Goal: Information Seeking & Learning: Learn about a topic

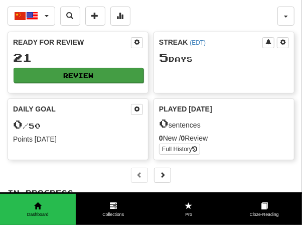
click at [99, 68] on button "Review" at bounding box center [79, 75] width 130 height 15
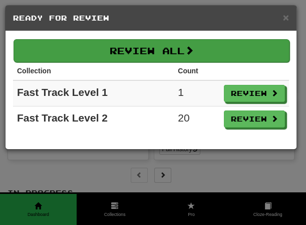
click at [201, 56] on button "Review All" at bounding box center [152, 50] width 276 height 23
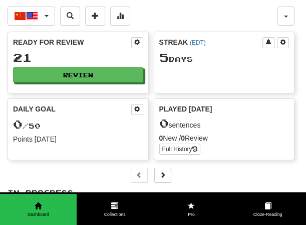
select select "**"
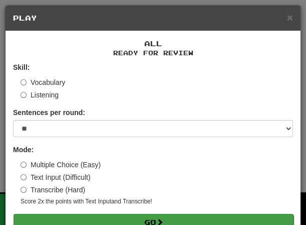
click at [179, 218] on button "Go" at bounding box center [154, 222] width 280 height 17
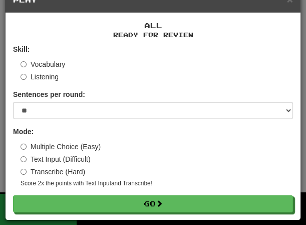
scroll to position [19, 0]
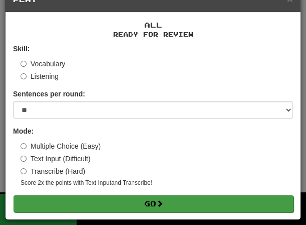
click at [148, 203] on button "Go" at bounding box center [154, 203] width 280 height 17
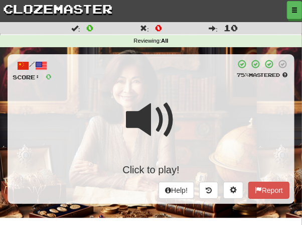
click at [174, 91] on div "Click to play!" at bounding box center [151, 134] width 277 height 86
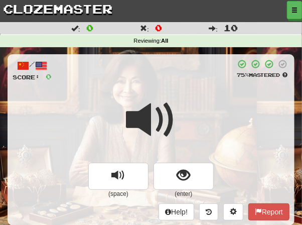
click at [177, 74] on div at bounding box center [144, 70] width 184 height 23
click at [151, 96] on span at bounding box center [151, 120] width 50 height 50
click at [173, 95] on span at bounding box center [151, 120] width 50 height 50
click at [164, 95] on span at bounding box center [151, 120] width 50 height 50
click at [165, 95] on span at bounding box center [151, 120] width 50 height 50
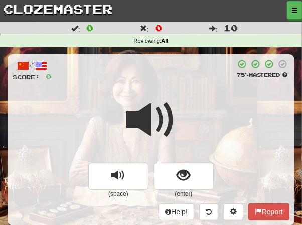
click at [165, 95] on span at bounding box center [151, 120] width 50 height 50
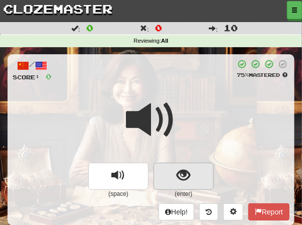
click at [185, 171] on span "show sentence" at bounding box center [184, 175] width 14 height 14
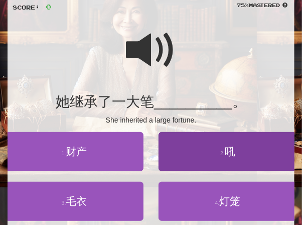
scroll to position [80, 0]
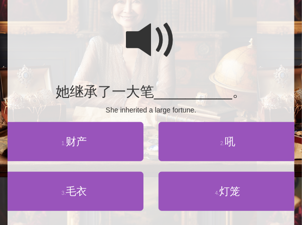
click at [142, 42] on span at bounding box center [151, 40] width 50 height 50
click at [144, 42] on span at bounding box center [151, 40] width 50 height 50
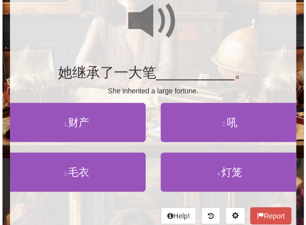
scroll to position [100, 0]
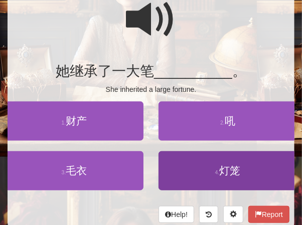
click at [230, 172] on span "灯笼" at bounding box center [229, 170] width 21 height 12
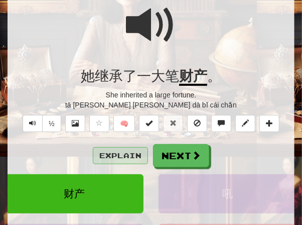
click at [131, 149] on button "Explain" at bounding box center [120, 155] width 55 height 17
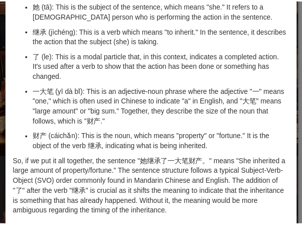
scroll to position [0, 0]
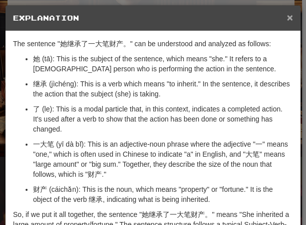
click at [288, 21] on span "×" at bounding box center [290, 18] width 6 height 12
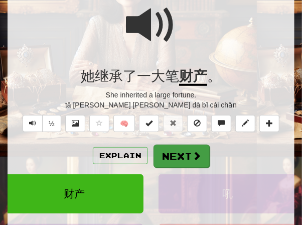
click at [179, 146] on button "Next" at bounding box center [181, 155] width 56 height 23
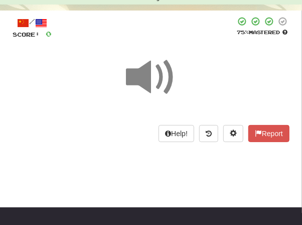
scroll to position [33, 0]
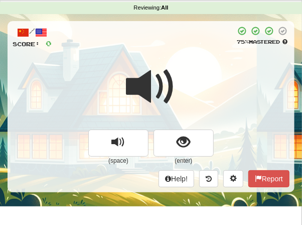
click at [160, 51] on div "/ Score: 0 75 % Mastered (space) (enter) Help! Report" at bounding box center [151, 106] width 287 height 170
click at [165, 68] on span at bounding box center [151, 87] width 50 height 50
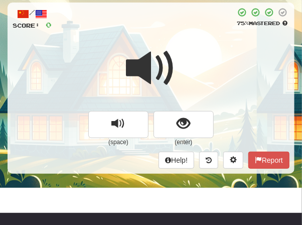
scroll to position [53, 0]
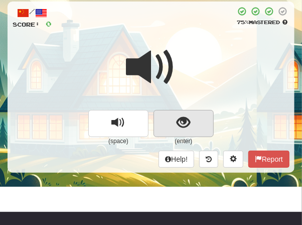
click at [187, 119] on span "show sentence" at bounding box center [184, 123] width 14 height 14
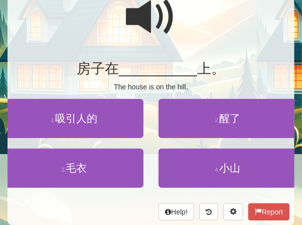
scroll to position [104, 0]
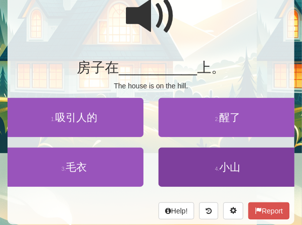
click at [226, 163] on span "小山" at bounding box center [229, 167] width 21 height 12
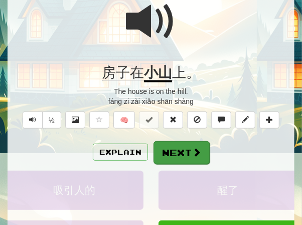
click at [179, 149] on button "Next" at bounding box center [181, 152] width 56 height 23
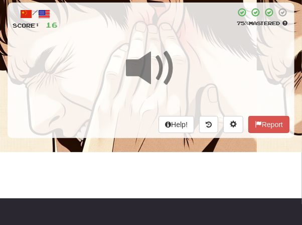
scroll to position [47, 0]
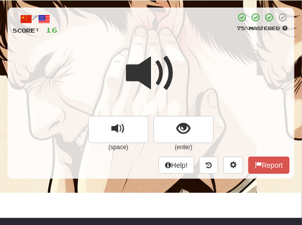
click at [201, 45] on div at bounding box center [151, 80] width 277 height 72
click at [195, 47] on div at bounding box center [151, 80] width 277 height 72
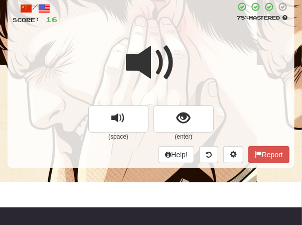
scroll to position [85, 0]
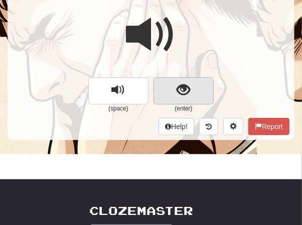
click at [183, 87] on span "show sentence" at bounding box center [184, 90] width 14 height 14
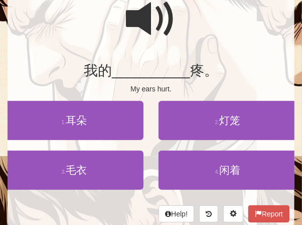
scroll to position [102, 0]
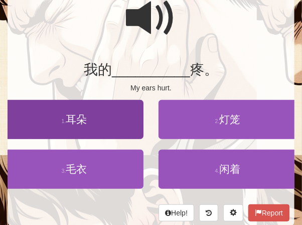
click at [94, 116] on button "1 . 耳朵" at bounding box center [74, 119] width 138 height 39
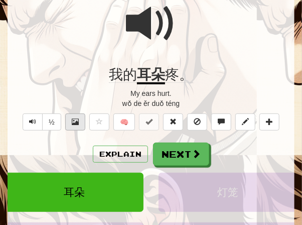
drag, startPoint x: 55, startPoint y: 120, endPoint x: 69, endPoint y: 112, distance: 15.5
click at [56, 119] on button "½" at bounding box center [51, 121] width 19 height 17
click at [49, 121] on button "½" at bounding box center [51, 121] width 19 height 17
click at [56, 121] on button "½" at bounding box center [51, 121] width 19 height 17
click at [146, 23] on span at bounding box center [151, 23] width 50 height 50
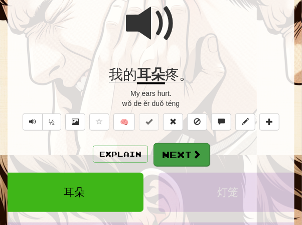
click at [173, 152] on button "Next" at bounding box center [181, 154] width 56 height 23
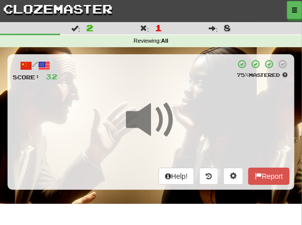
scroll to position [10, 0]
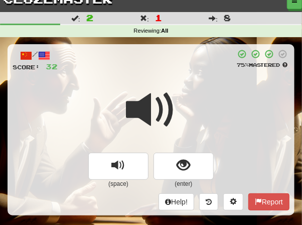
click at [147, 53] on div at bounding box center [147, 60] width 178 height 23
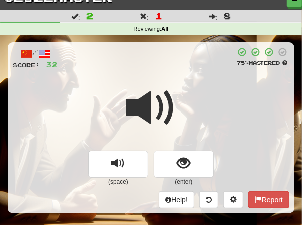
scroll to position [21, 0]
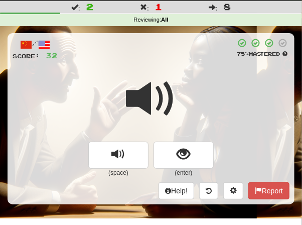
click at [159, 63] on div "/ Score: 32 75 % Mastered (space) (enter) Help! Report" at bounding box center [151, 118] width 287 height 170
click at [151, 92] on span at bounding box center [151, 99] width 50 height 50
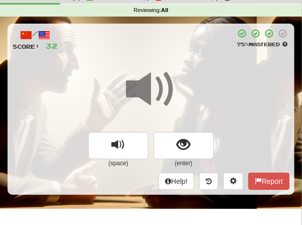
scroll to position [32, 0]
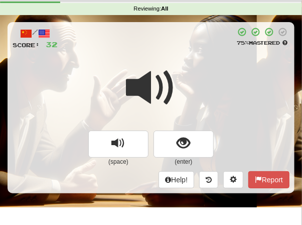
click at [151, 90] on span at bounding box center [151, 88] width 50 height 50
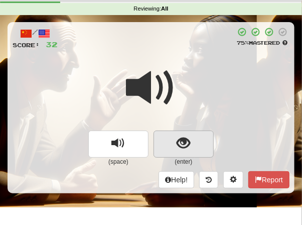
click at [188, 140] on span "show sentence" at bounding box center [184, 143] width 14 height 14
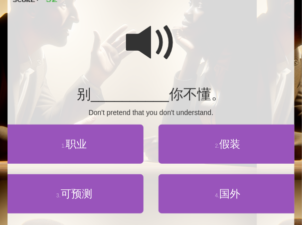
scroll to position [79, 0]
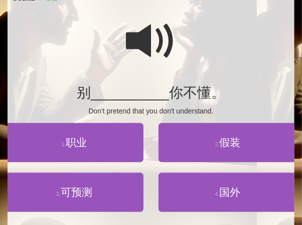
click at [131, 45] on span at bounding box center [151, 41] width 50 height 50
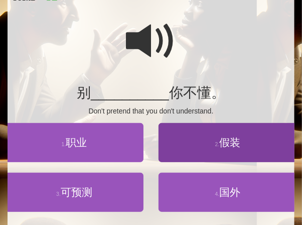
click at [228, 145] on span "假装" at bounding box center [229, 142] width 21 height 12
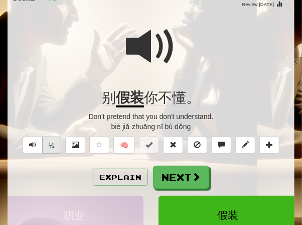
click at [48, 146] on button "½" at bounding box center [51, 144] width 19 height 17
click at [57, 140] on button "½" at bounding box center [51, 144] width 19 height 17
click at [137, 43] on span at bounding box center [151, 47] width 50 height 50
click at [127, 48] on span at bounding box center [151, 47] width 50 height 50
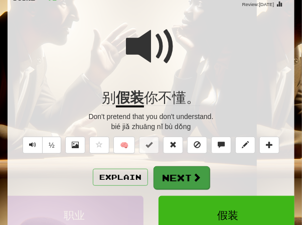
click at [173, 177] on button "Next" at bounding box center [181, 177] width 56 height 23
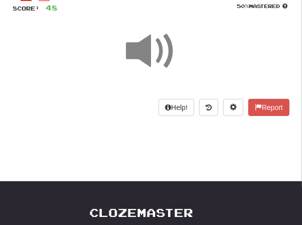
scroll to position [23, 0]
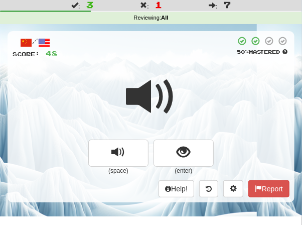
click at [151, 63] on div "/ Score: 48 50 % Mastered (space) (enter) Help! Report" at bounding box center [151, 116] width 287 height 170
click at [153, 99] on span at bounding box center [151, 97] width 50 height 50
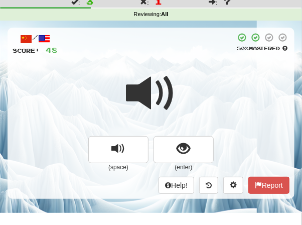
scroll to position [33, 0]
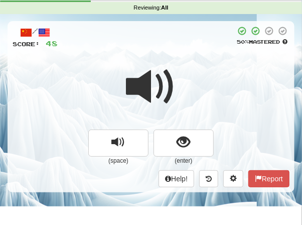
click at [153, 86] on span at bounding box center [151, 87] width 50 height 50
click at [147, 87] on span at bounding box center [151, 87] width 50 height 50
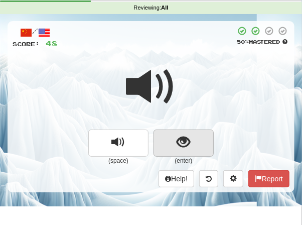
click at [178, 137] on span "show sentence" at bounding box center [184, 142] width 14 height 14
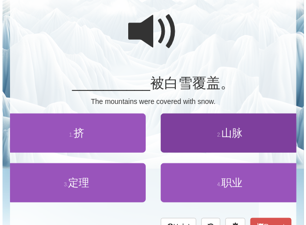
scroll to position [89, 0]
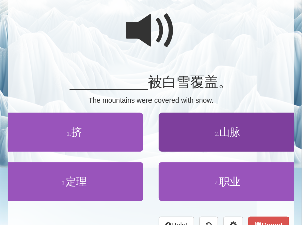
click at [228, 133] on span "山脉" at bounding box center [229, 132] width 21 height 12
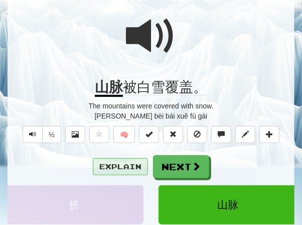
click at [123, 164] on button "Explain" at bounding box center [120, 166] width 55 height 17
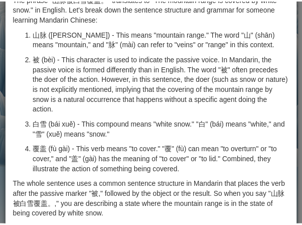
scroll to position [0, 0]
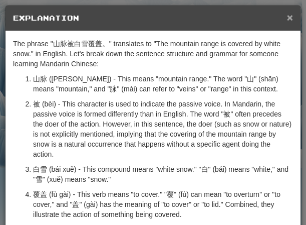
click at [287, 20] on span "×" at bounding box center [290, 18] width 6 height 12
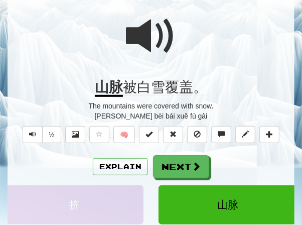
click at [156, 35] on span at bounding box center [151, 36] width 50 height 50
click at [171, 33] on span at bounding box center [151, 36] width 50 height 50
click at [137, 32] on span at bounding box center [151, 36] width 50 height 50
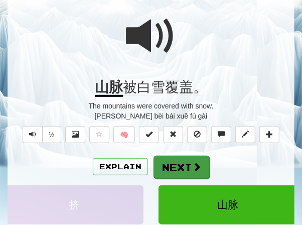
click at [176, 161] on button "Next" at bounding box center [181, 166] width 56 height 23
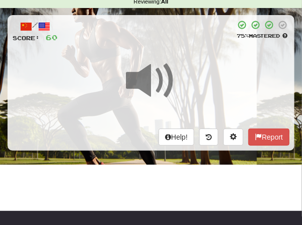
scroll to position [33, 0]
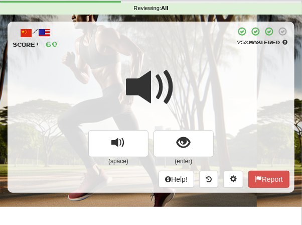
click at [154, 47] on div at bounding box center [147, 38] width 178 height 23
click at [153, 56] on div "/ Score: 60 75 % Mastered (space) (enter) Help! Report" at bounding box center [151, 107] width 287 height 170
click at [148, 74] on span at bounding box center [151, 87] width 50 height 50
click at [146, 79] on span at bounding box center [151, 87] width 50 height 50
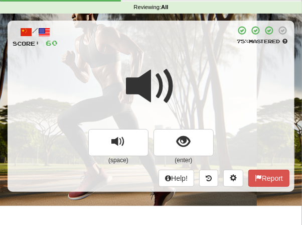
scroll to position [40, 0]
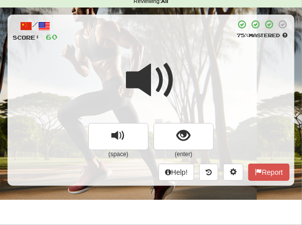
click at [147, 75] on span at bounding box center [151, 80] width 50 height 50
click at [141, 84] on span at bounding box center [151, 80] width 50 height 50
click at [144, 82] on span at bounding box center [151, 80] width 50 height 50
click at [144, 75] on span at bounding box center [151, 80] width 50 height 50
click at [151, 75] on span at bounding box center [151, 80] width 50 height 50
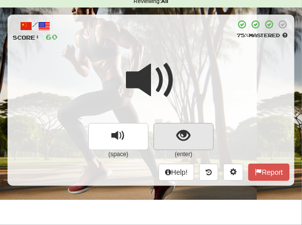
click at [184, 131] on span "show sentence" at bounding box center [184, 136] width 14 height 14
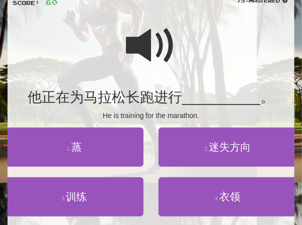
scroll to position [82, 0]
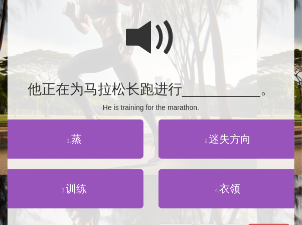
click at [139, 36] on span at bounding box center [151, 38] width 50 height 50
click at [147, 40] on span at bounding box center [151, 38] width 50 height 50
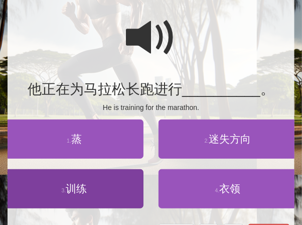
click at [83, 184] on span "训练" at bounding box center [76, 189] width 21 height 12
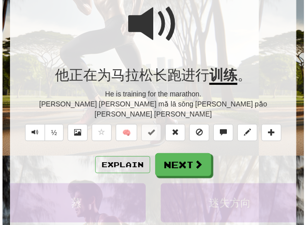
scroll to position [102, 0]
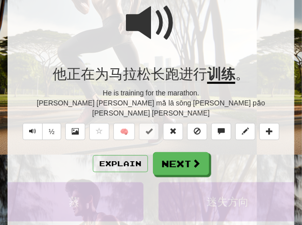
click at [183, 46] on div at bounding box center [151, 30] width 277 height 72
click at [164, 31] on span at bounding box center [151, 23] width 50 height 50
click at [159, 31] on span at bounding box center [151, 23] width 50 height 50
click at [118, 155] on button "Explain" at bounding box center [120, 163] width 55 height 17
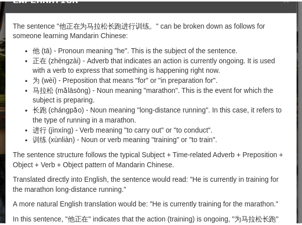
scroll to position [9, 0]
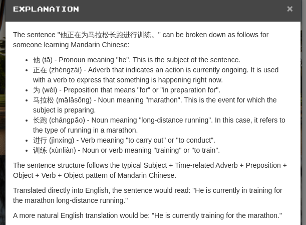
click at [287, 9] on span "×" at bounding box center [290, 9] width 6 height 12
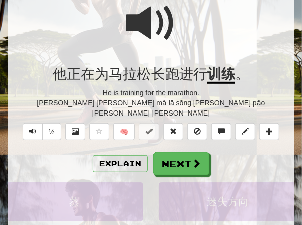
click at [158, 26] on span at bounding box center [151, 23] width 50 height 50
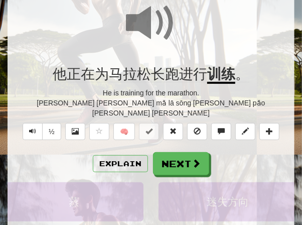
click at [158, 26] on span at bounding box center [151, 23] width 50 height 50
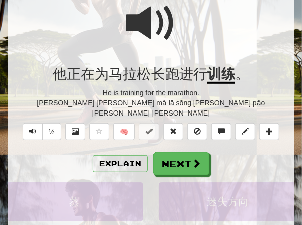
click at [158, 26] on span at bounding box center [151, 23] width 50 height 50
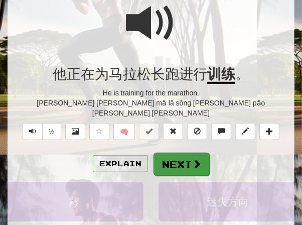
click at [188, 155] on button "Next" at bounding box center [181, 163] width 56 height 23
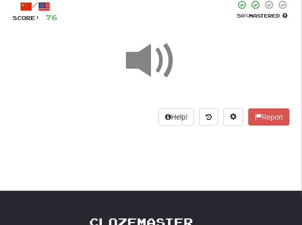
scroll to position [17, 0]
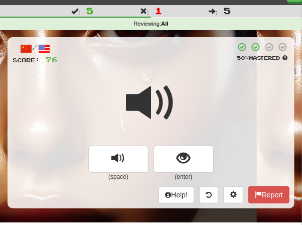
click at [184, 72] on div "/ Score: 76 50 % Mastered (space) (enter) Help! Report" at bounding box center [151, 122] width 287 height 170
click at [161, 91] on span at bounding box center [151, 103] width 50 height 50
click at [155, 95] on span at bounding box center [151, 103] width 50 height 50
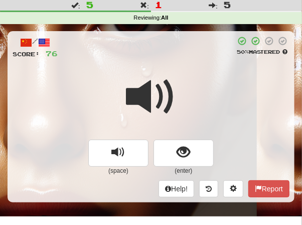
scroll to position [32, 0]
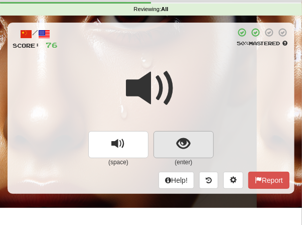
click at [180, 138] on span "show sentence" at bounding box center [184, 144] width 14 height 14
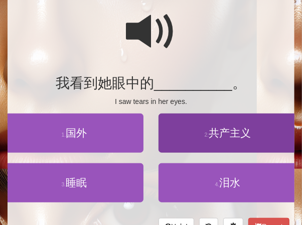
scroll to position [89, 0]
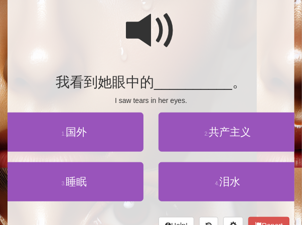
click at [145, 28] on span at bounding box center [151, 31] width 50 height 50
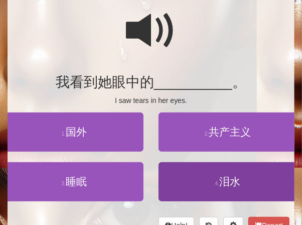
click at [235, 177] on span "泪水" at bounding box center [229, 182] width 21 height 12
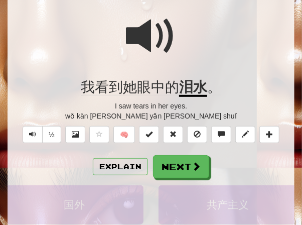
click at [150, 46] on span at bounding box center [151, 36] width 50 height 50
click at [151, 40] on span at bounding box center [151, 36] width 50 height 50
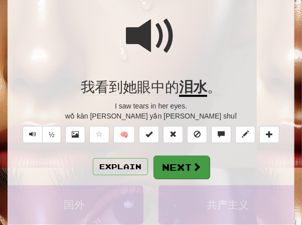
click at [176, 168] on button "Next" at bounding box center [181, 166] width 56 height 23
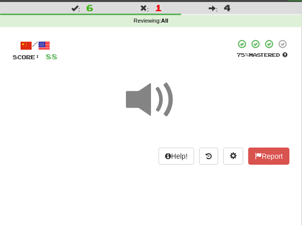
scroll to position [21, 0]
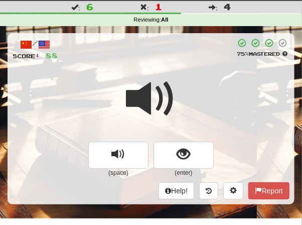
click at [172, 84] on span at bounding box center [151, 99] width 50 height 50
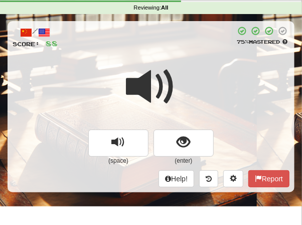
scroll to position [41, 0]
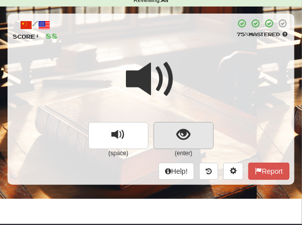
click at [187, 133] on span "show sentence" at bounding box center [184, 135] width 14 height 14
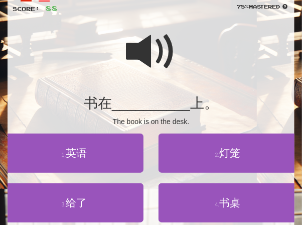
scroll to position [77, 0]
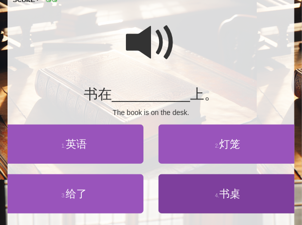
click at [228, 190] on span "书桌" at bounding box center [229, 194] width 21 height 12
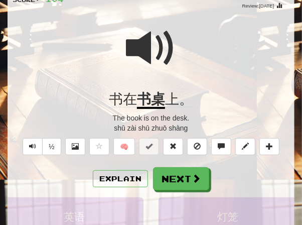
click at [149, 53] on span at bounding box center [151, 48] width 50 height 50
click at [145, 52] on span at bounding box center [151, 48] width 50 height 50
click at [179, 179] on button "Next" at bounding box center [181, 178] width 56 height 23
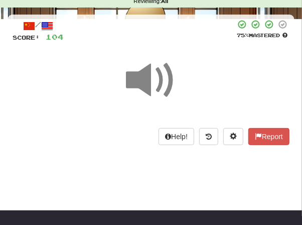
scroll to position [31, 0]
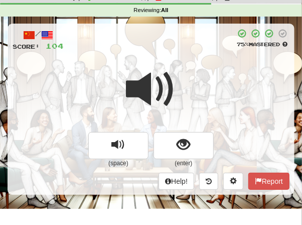
click at [165, 75] on span at bounding box center [151, 89] width 50 height 50
click at [167, 78] on span at bounding box center [151, 89] width 50 height 50
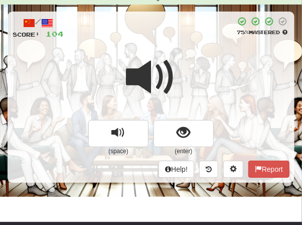
scroll to position [52, 0]
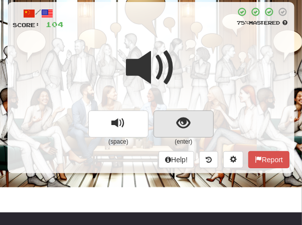
click at [187, 118] on span "show sentence" at bounding box center [184, 123] width 14 height 14
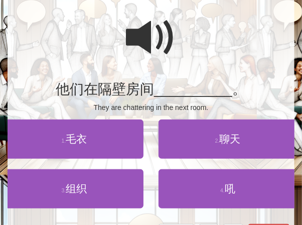
scroll to position [83, 0]
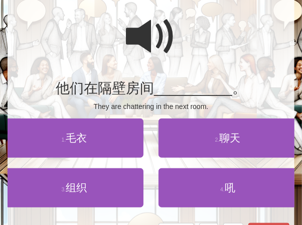
click at [150, 44] on span at bounding box center [151, 37] width 50 height 50
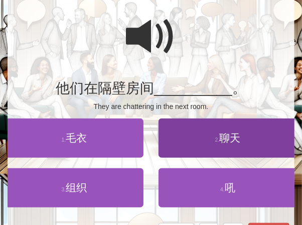
click at [222, 141] on span "聊天" at bounding box center [229, 138] width 21 height 12
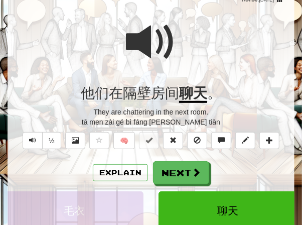
click at [144, 49] on span at bounding box center [151, 42] width 50 height 50
click at [141, 47] on span at bounding box center [151, 42] width 50 height 50
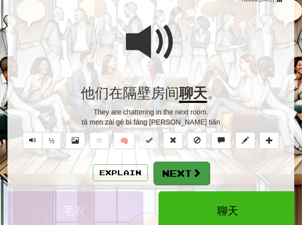
click at [181, 165] on button "Next" at bounding box center [181, 172] width 56 height 23
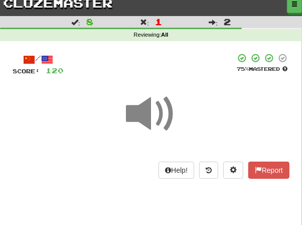
scroll to position [7, 0]
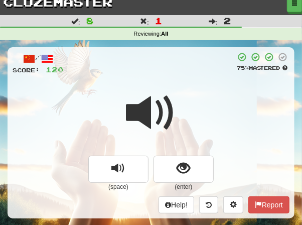
click at [152, 71] on div at bounding box center [149, 63] width 171 height 23
click at [155, 110] on span at bounding box center [151, 113] width 50 height 50
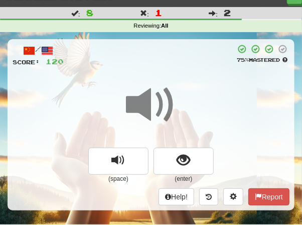
scroll to position [16, 0]
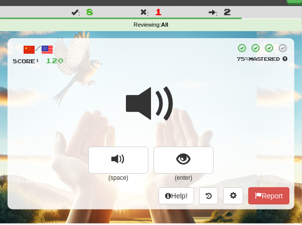
click at [153, 109] on span at bounding box center [151, 104] width 50 height 50
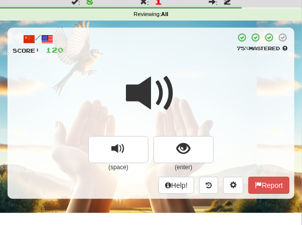
scroll to position [26, 0]
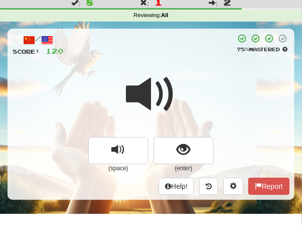
click at [154, 106] on span at bounding box center [151, 94] width 50 height 50
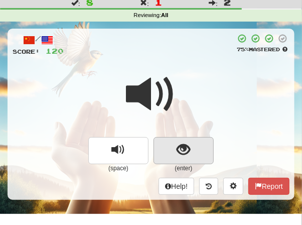
click at [188, 149] on span "show sentence" at bounding box center [184, 150] width 14 height 14
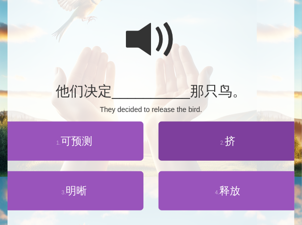
scroll to position [89, 0]
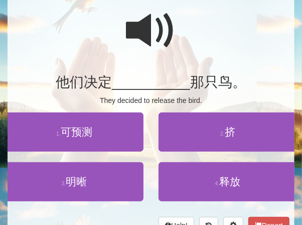
click at [139, 34] on span at bounding box center [151, 31] width 50 height 50
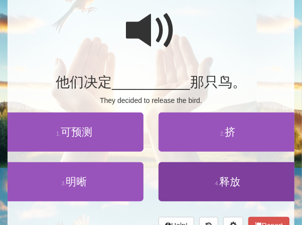
click at [231, 180] on span "释放" at bounding box center [229, 182] width 21 height 12
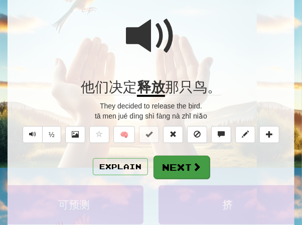
click at [181, 165] on button "Next" at bounding box center [181, 166] width 56 height 23
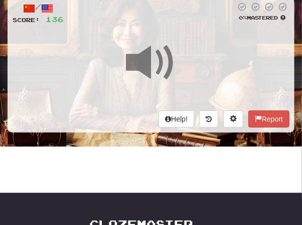
scroll to position [12, 0]
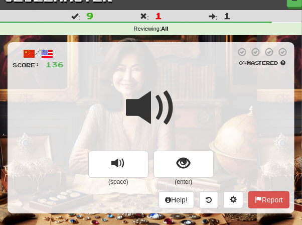
click at [190, 106] on div at bounding box center [151, 115] width 277 height 72
click at [190, 107] on div at bounding box center [151, 115] width 277 height 72
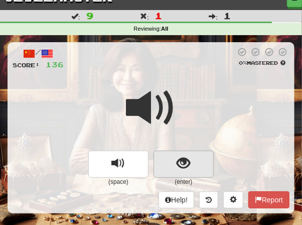
click at [181, 161] on span "show sentence" at bounding box center [184, 163] width 14 height 14
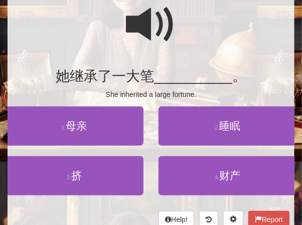
scroll to position [97, 0]
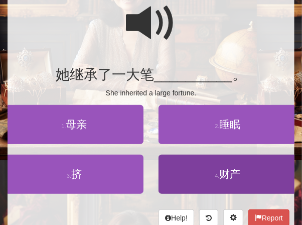
click at [229, 179] on button "4 . 财产" at bounding box center [227, 173] width 138 height 39
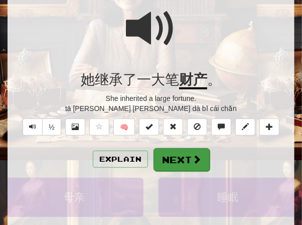
click at [184, 161] on button "Next" at bounding box center [181, 159] width 56 height 23
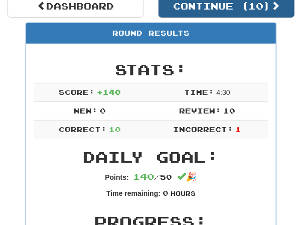
click at [224, 7] on button "Continue ( 10 )" at bounding box center [226, 5] width 136 height 23
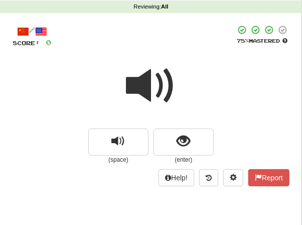
scroll to position [33, 0]
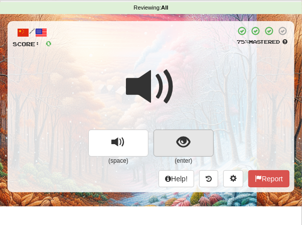
click at [186, 139] on span "show sentence" at bounding box center [184, 142] width 14 height 14
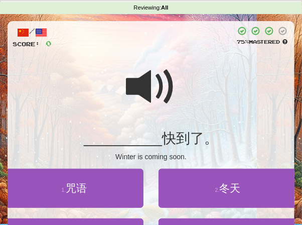
click at [143, 91] on span at bounding box center [151, 87] width 50 height 50
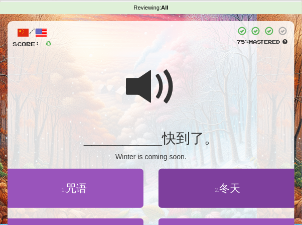
click at [227, 188] on span "冬天" at bounding box center [229, 188] width 21 height 12
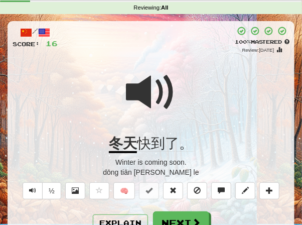
click at [146, 90] on span at bounding box center [151, 92] width 50 height 50
click at [169, 213] on button "Next" at bounding box center [181, 223] width 56 height 23
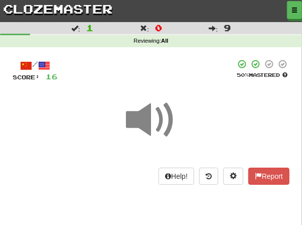
scroll to position [0, 0]
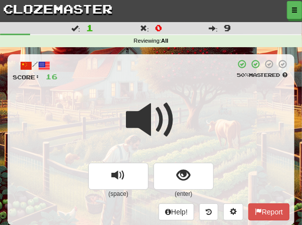
click at [147, 95] on span at bounding box center [151, 120] width 50 height 50
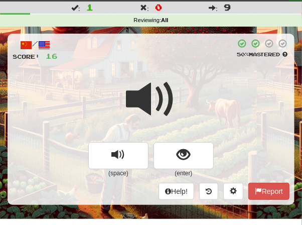
scroll to position [22, 0]
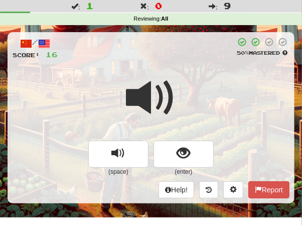
click at [173, 79] on span at bounding box center [151, 98] width 50 height 50
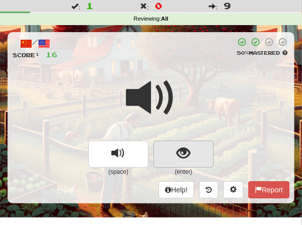
click at [181, 150] on span "show sentence" at bounding box center [184, 153] width 14 height 14
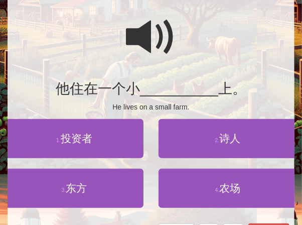
scroll to position [84, 0]
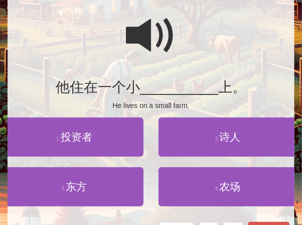
click at [139, 38] on span at bounding box center [151, 36] width 50 height 50
click at [141, 37] on span at bounding box center [151, 36] width 50 height 50
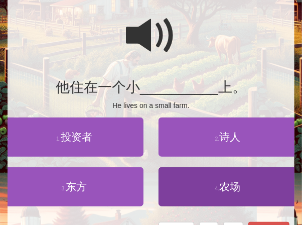
click at [232, 185] on span "农场" at bounding box center [229, 187] width 21 height 12
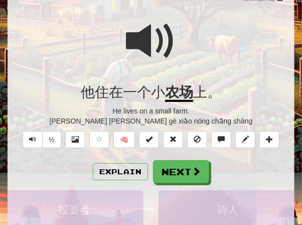
click at [145, 43] on span at bounding box center [151, 41] width 50 height 50
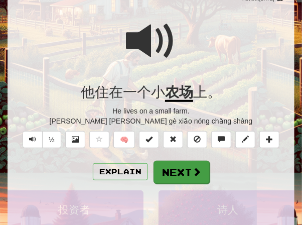
click at [178, 165] on button "Next" at bounding box center [181, 171] width 56 height 23
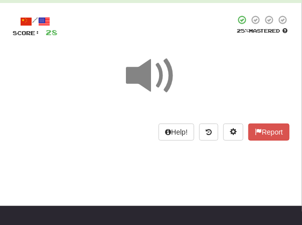
scroll to position [42, 0]
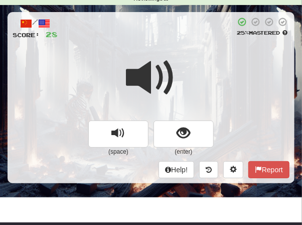
click at [152, 39] on div at bounding box center [147, 28] width 178 height 23
click at [151, 63] on span at bounding box center [151, 78] width 50 height 50
click at [151, 65] on span at bounding box center [151, 78] width 50 height 50
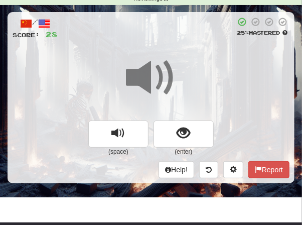
click at [151, 65] on span at bounding box center [151, 78] width 50 height 50
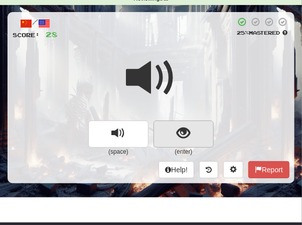
click at [182, 126] on span "show sentence" at bounding box center [184, 133] width 14 height 14
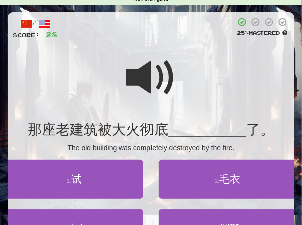
click at [143, 84] on span at bounding box center [151, 78] width 50 height 50
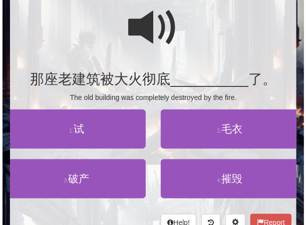
scroll to position [93, 0]
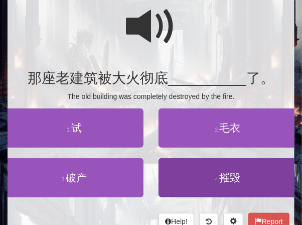
click at [229, 172] on span "摧毁" at bounding box center [229, 177] width 21 height 12
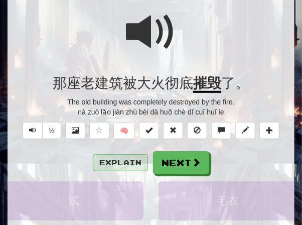
click at [117, 155] on button "Explain" at bounding box center [120, 162] width 55 height 17
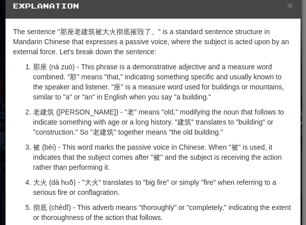
scroll to position [-1, 0]
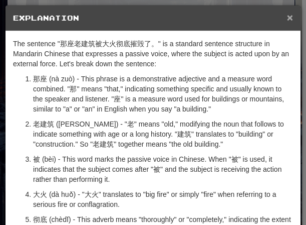
click at [287, 17] on span "×" at bounding box center [290, 18] width 6 height 12
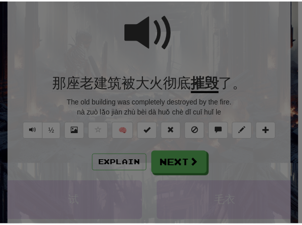
scroll to position [0, 0]
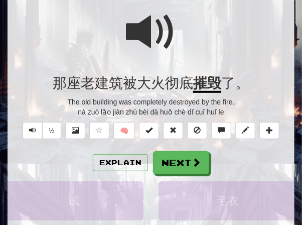
click at [145, 34] on span at bounding box center [151, 32] width 50 height 50
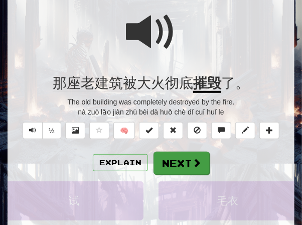
click at [182, 161] on button "Next" at bounding box center [181, 162] width 56 height 23
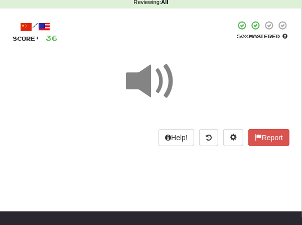
scroll to position [36, 0]
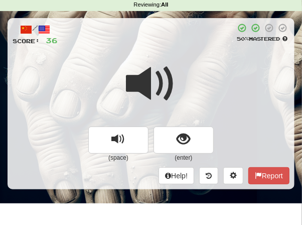
click at [145, 90] on span at bounding box center [151, 84] width 50 height 50
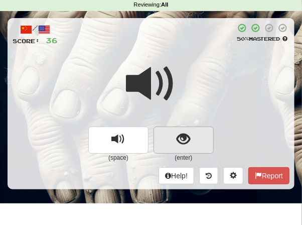
click at [185, 133] on span "show sentence" at bounding box center [184, 139] width 14 height 14
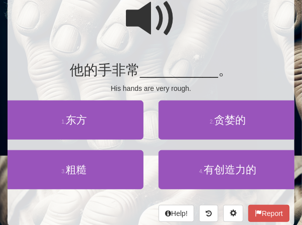
scroll to position [102, 0]
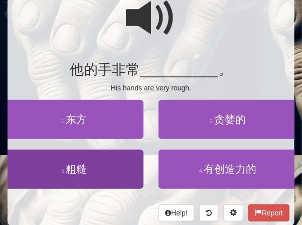
click at [87, 166] on span "粗糙" at bounding box center [76, 169] width 21 height 12
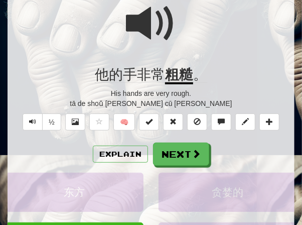
click at [145, 28] on span at bounding box center [151, 23] width 50 height 50
click at [145, 26] on span at bounding box center [151, 23] width 50 height 50
click at [48, 117] on button "½" at bounding box center [51, 121] width 19 height 17
click at [137, 24] on span at bounding box center [151, 23] width 50 height 50
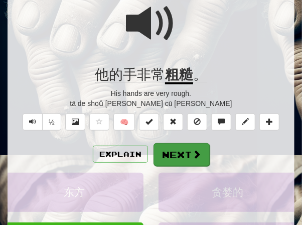
click at [175, 147] on button "Next" at bounding box center [181, 154] width 56 height 23
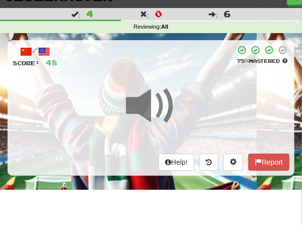
scroll to position [13, 0]
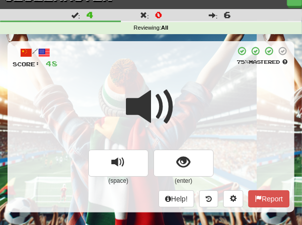
click at [146, 64] on div at bounding box center [147, 57] width 178 height 23
click at [147, 108] on span at bounding box center [151, 107] width 50 height 50
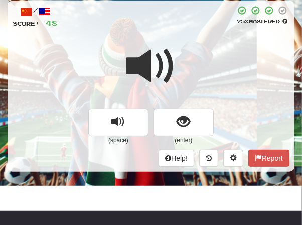
scroll to position [55, 0]
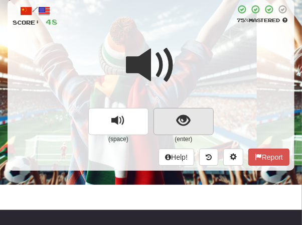
click at [183, 119] on span "show sentence" at bounding box center [184, 121] width 14 height 14
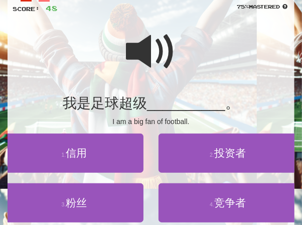
scroll to position [73, 0]
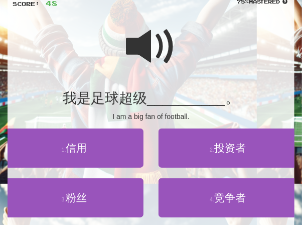
click at [137, 46] on span at bounding box center [151, 47] width 50 height 50
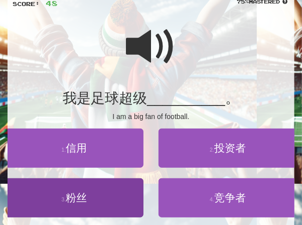
click at [84, 195] on span "粉丝" at bounding box center [76, 198] width 21 height 12
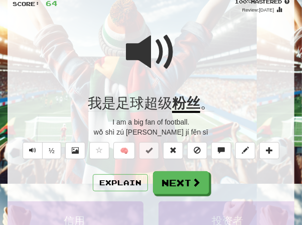
click at [141, 51] on span at bounding box center [151, 52] width 50 height 50
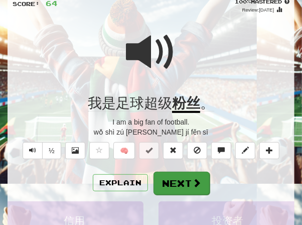
click at [180, 181] on button "Next" at bounding box center [181, 182] width 56 height 23
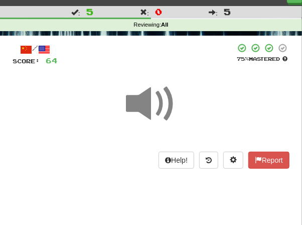
scroll to position [14, 0]
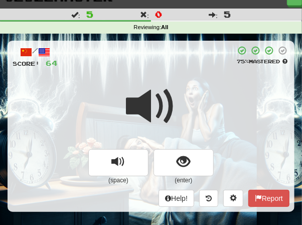
click at [161, 68] on div "/ Score: 64 75 % Mastered (space) (enter) Help! Report" at bounding box center [151, 126] width 287 height 170
click at [160, 94] on span at bounding box center [151, 106] width 50 height 50
click at [165, 81] on span at bounding box center [151, 106] width 50 height 50
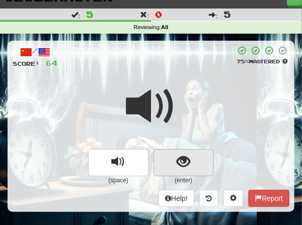
click at [181, 161] on span "show sentence" at bounding box center [184, 162] width 14 height 14
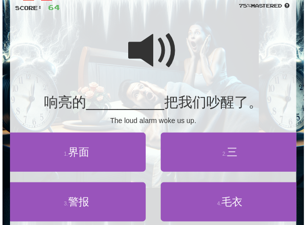
scroll to position [70, 0]
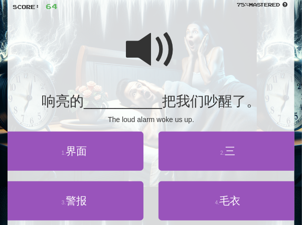
click at [139, 55] on span at bounding box center [151, 50] width 50 height 50
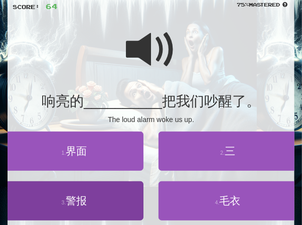
click at [78, 198] on span "警报" at bounding box center [76, 201] width 21 height 12
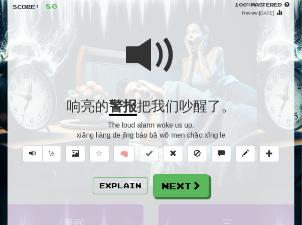
click at [139, 52] on span at bounding box center [151, 55] width 50 height 50
click at [121, 185] on button "Explain" at bounding box center [120, 185] width 55 height 17
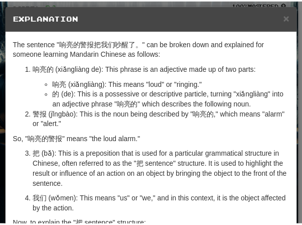
scroll to position [0, 0]
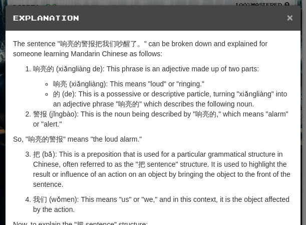
click at [287, 16] on span "×" at bounding box center [290, 18] width 6 height 12
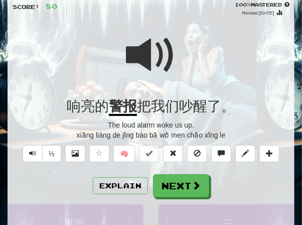
click at [151, 55] on span at bounding box center [151, 55] width 50 height 50
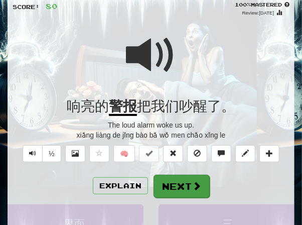
click at [170, 177] on button "Next" at bounding box center [181, 186] width 56 height 23
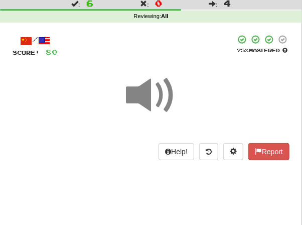
scroll to position [24, 0]
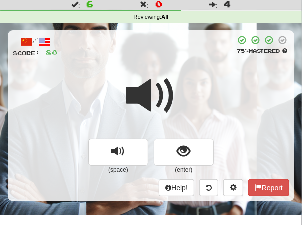
click at [159, 67] on div at bounding box center [151, 103] width 277 height 72
click at [158, 79] on span at bounding box center [151, 96] width 50 height 50
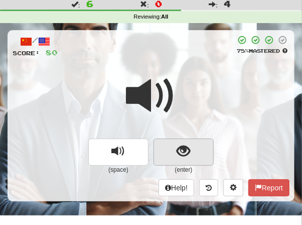
click at [181, 147] on span "show sentence" at bounding box center [184, 151] width 14 height 14
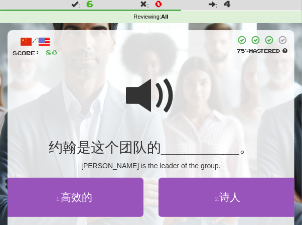
click at [144, 101] on span at bounding box center [151, 96] width 50 height 50
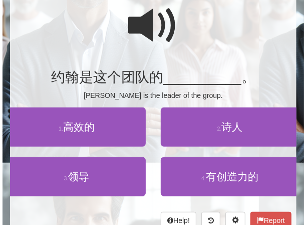
scroll to position [95, 0]
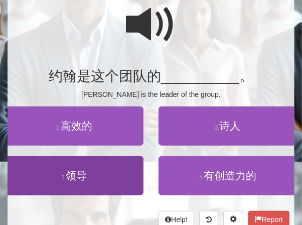
click at [82, 174] on span "领导" at bounding box center [76, 175] width 21 height 12
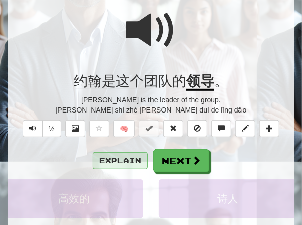
click at [120, 159] on button "Explain" at bounding box center [120, 160] width 55 height 17
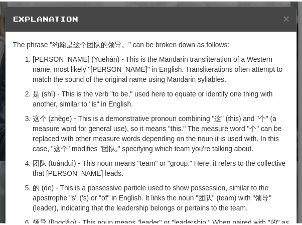
scroll to position [0, 0]
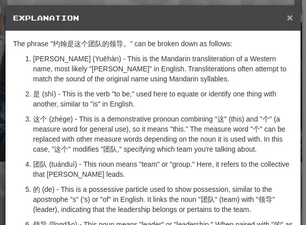
click at [287, 19] on span "×" at bounding box center [290, 18] width 6 height 12
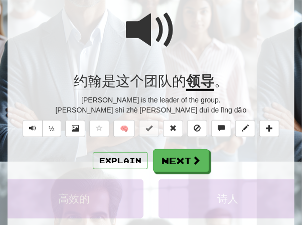
click at [142, 28] on span at bounding box center [151, 30] width 50 height 50
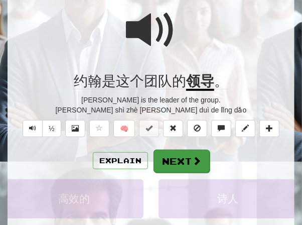
click at [179, 158] on button "Next" at bounding box center [181, 160] width 56 height 23
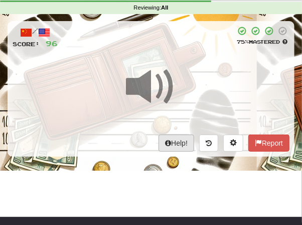
scroll to position [33, 0]
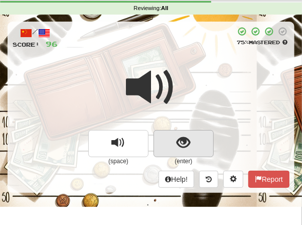
click at [185, 138] on span "show sentence" at bounding box center [184, 143] width 14 height 14
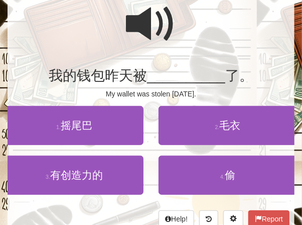
scroll to position [103, 0]
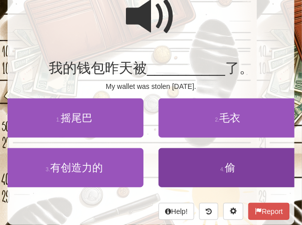
click at [232, 164] on span "偷" at bounding box center [230, 167] width 11 height 12
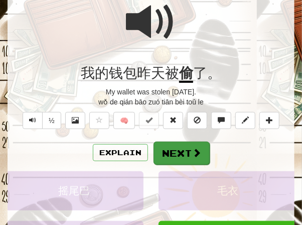
click at [186, 148] on button "Next" at bounding box center [181, 152] width 56 height 23
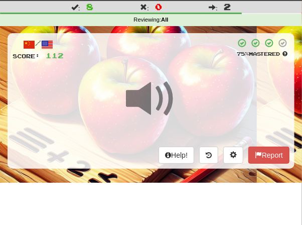
scroll to position [16, 0]
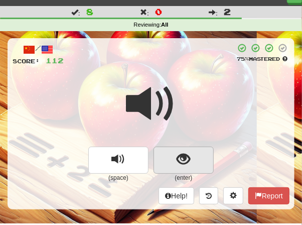
click at [184, 159] on span "show sentence" at bounding box center [184, 159] width 14 height 14
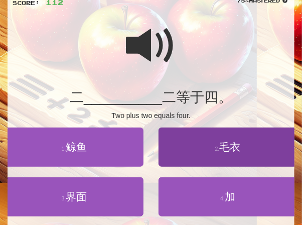
scroll to position [75, 0]
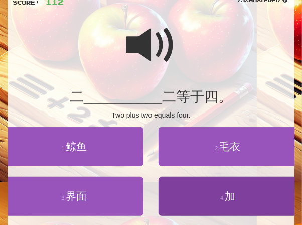
click at [228, 192] on span "加" at bounding box center [230, 196] width 11 height 12
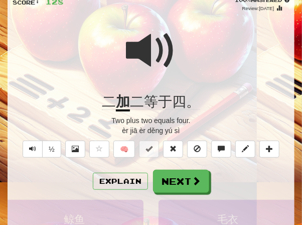
click at [145, 52] on span at bounding box center [151, 51] width 50 height 50
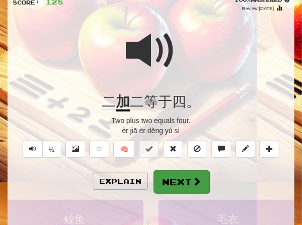
click at [172, 175] on button "Next" at bounding box center [181, 181] width 56 height 23
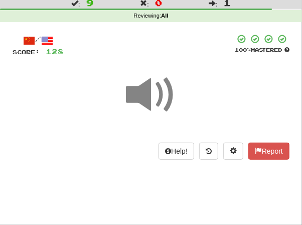
scroll to position [21, 0]
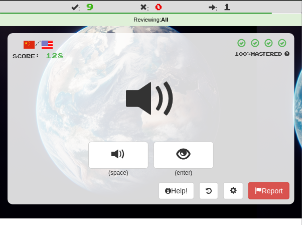
click at [175, 74] on span at bounding box center [151, 99] width 50 height 50
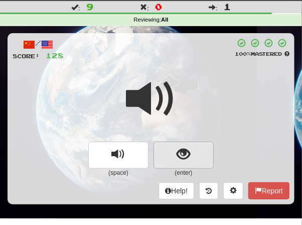
click at [182, 147] on span "show sentence" at bounding box center [184, 154] width 14 height 14
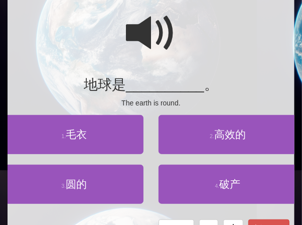
scroll to position [90, 0]
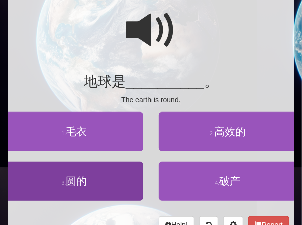
click at [77, 183] on span "圆的" at bounding box center [76, 181] width 21 height 12
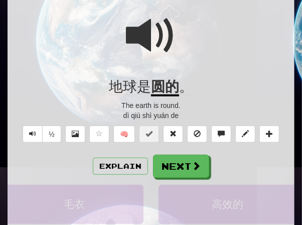
click at [156, 29] on span at bounding box center [151, 36] width 50 height 50
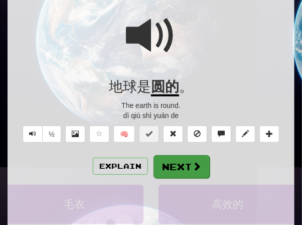
click at [190, 161] on button "Next" at bounding box center [181, 166] width 56 height 23
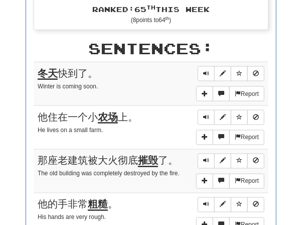
scroll to position [381, 0]
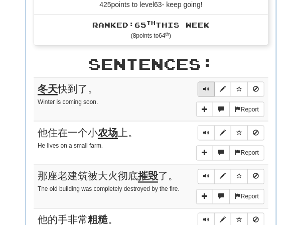
click at [207, 86] on span "Sentence controls" at bounding box center [206, 89] width 6 height 6
click at [204, 129] on span "Sentence controls" at bounding box center [206, 132] width 6 height 6
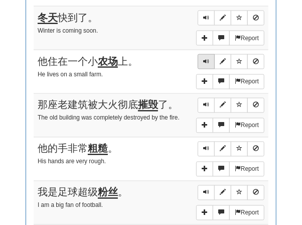
scroll to position [462, 0]
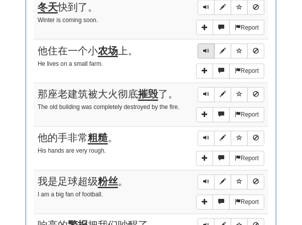
click at [205, 48] on span "Sentence controls" at bounding box center [206, 51] width 6 height 6
click at [207, 92] on span "Sentence controls" at bounding box center [206, 94] width 6 height 6
click at [205, 131] on button "Sentence controls" at bounding box center [206, 138] width 17 height 15
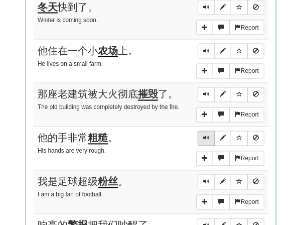
click at [205, 131] on button "Sentence controls" at bounding box center [206, 138] width 17 height 15
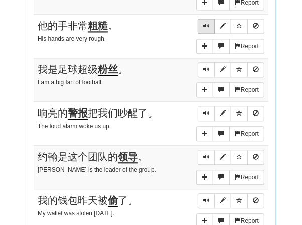
scroll to position [577, 0]
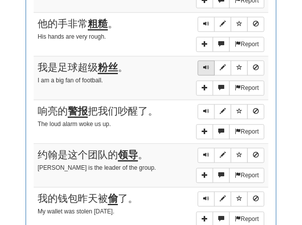
click at [210, 65] on button "Sentence controls" at bounding box center [206, 67] width 17 height 15
click at [205, 64] on span "Sentence controls" at bounding box center [206, 67] width 6 height 6
click at [204, 108] on span "Sentence controls" at bounding box center [206, 111] width 6 height 6
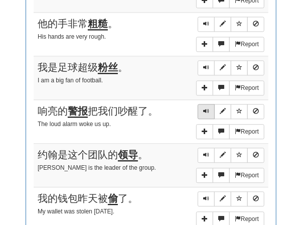
click at [207, 108] on span "Sentence controls" at bounding box center [206, 111] width 6 height 6
click at [207, 151] on span "Sentence controls" at bounding box center [206, 154] width 6 height 6
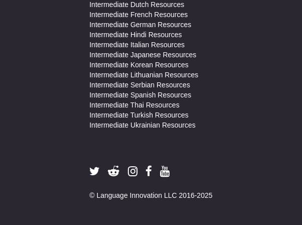
scroll to position [762, 0]
